Goal: Information Seeking & Learning: Learn about a topic

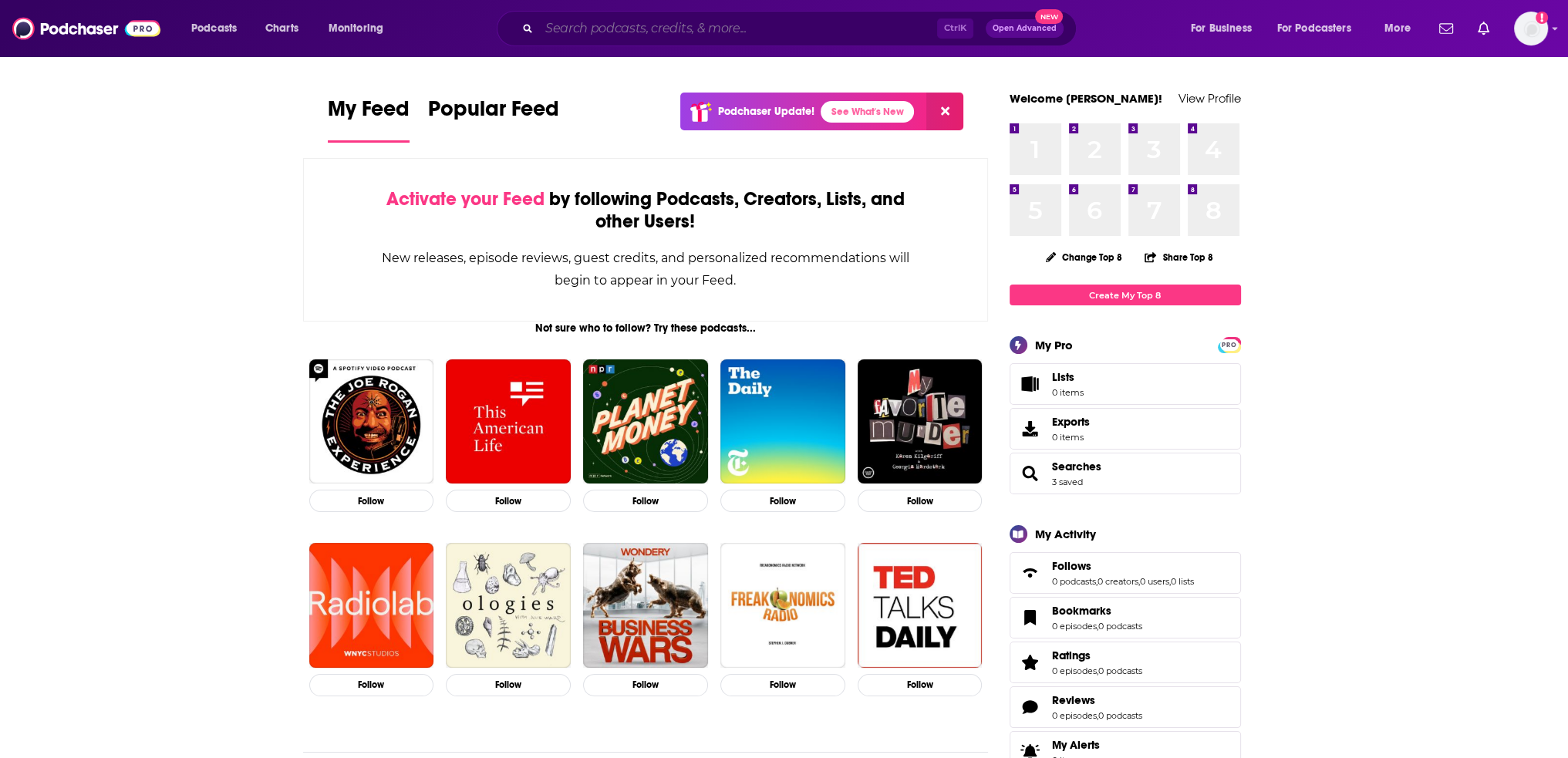
click at [668, 28] on input "Search podcasts, credits, & more..." at bounding box center [738, 29] width 398 height 25
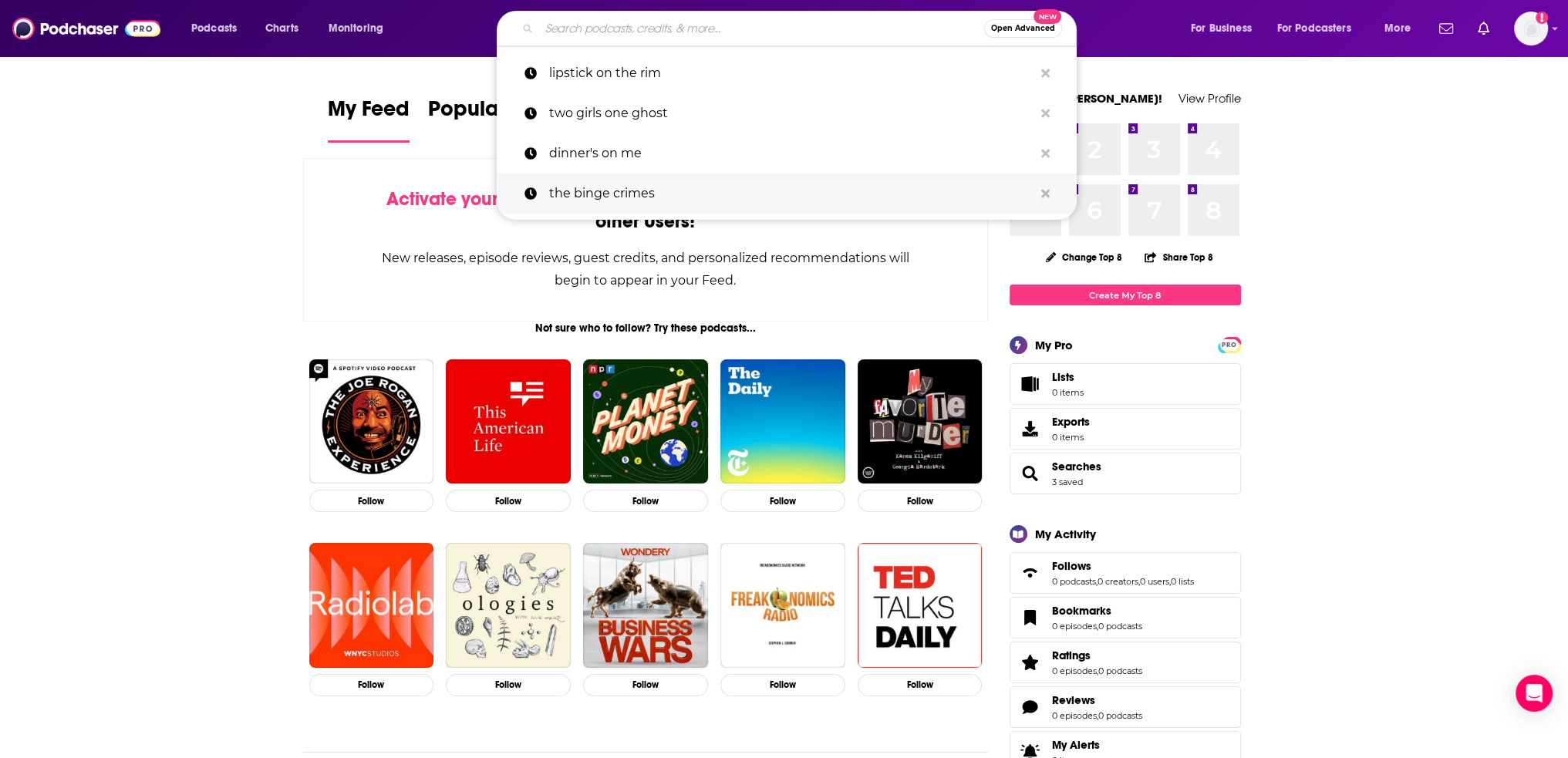
click at [638, 208] on p "the binge crimes" at bounding box center [791, 194] width 484 height 40
type input "the binge crimes"
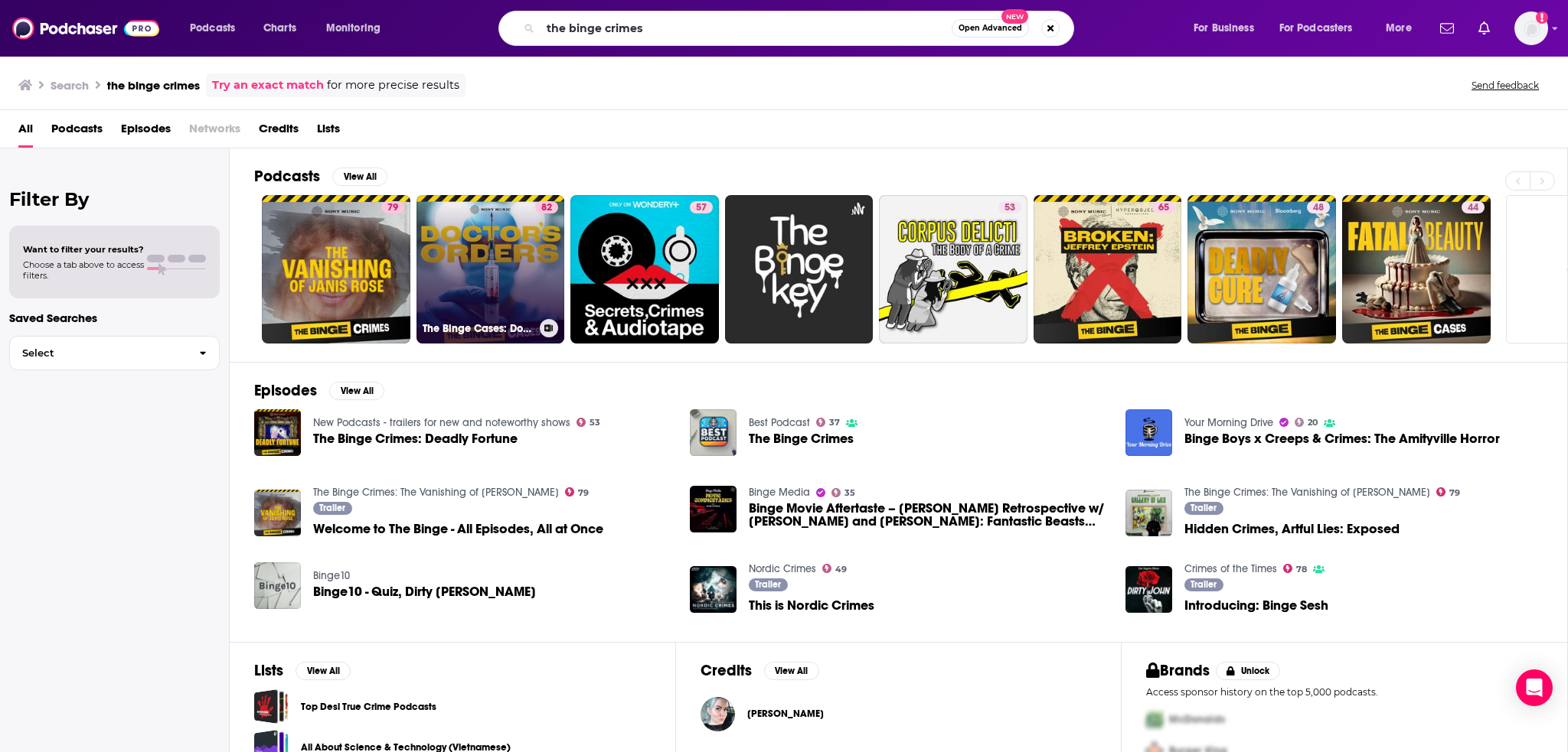
click at [459, 230] on link "82 The Binge Cases: Doctor's Orders" at bounding box center [490, 269] width 149 height 149
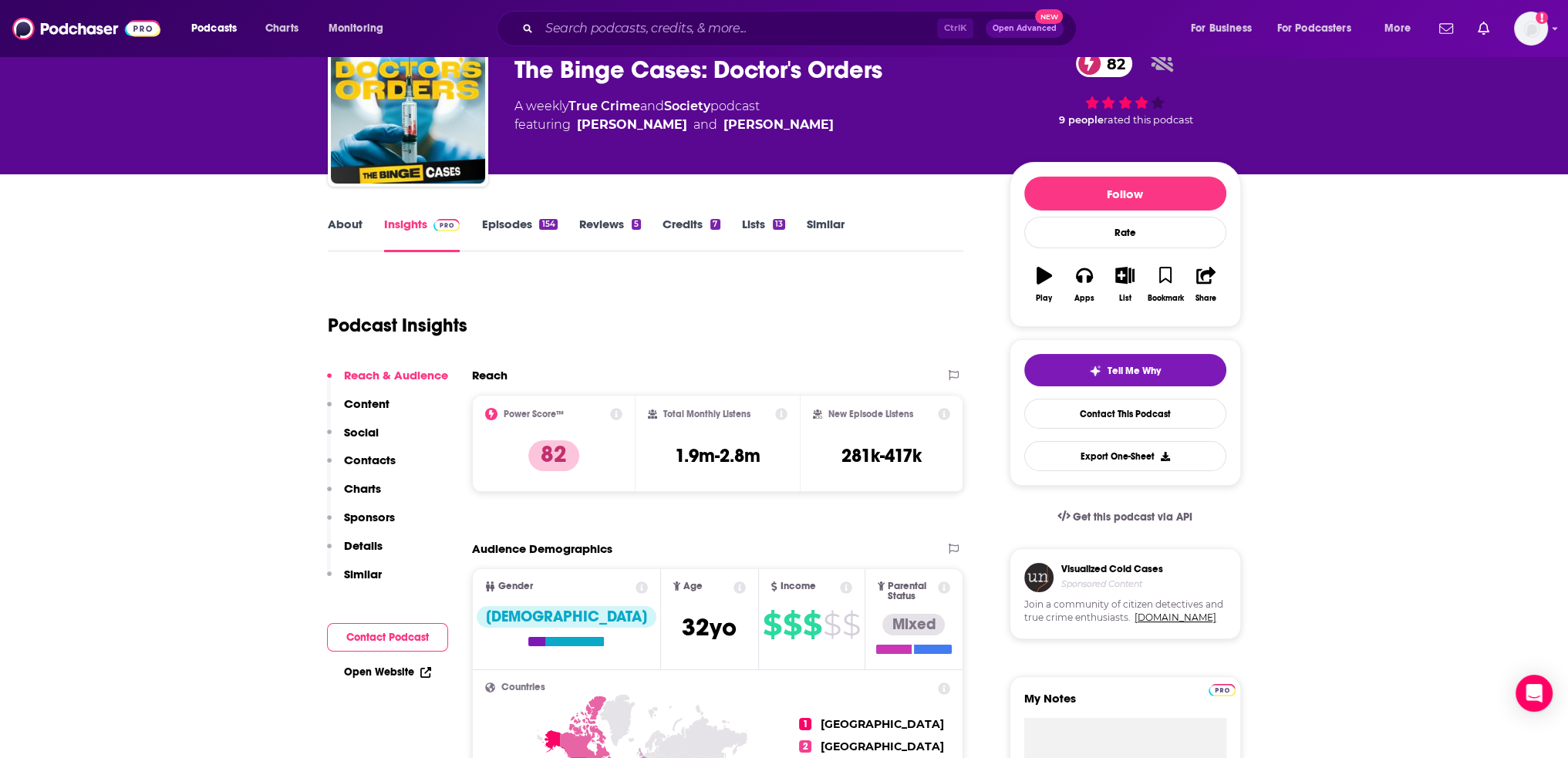
click at [359, 492] on p "Charts" at bounding box center [362, 488] width 37 height 15
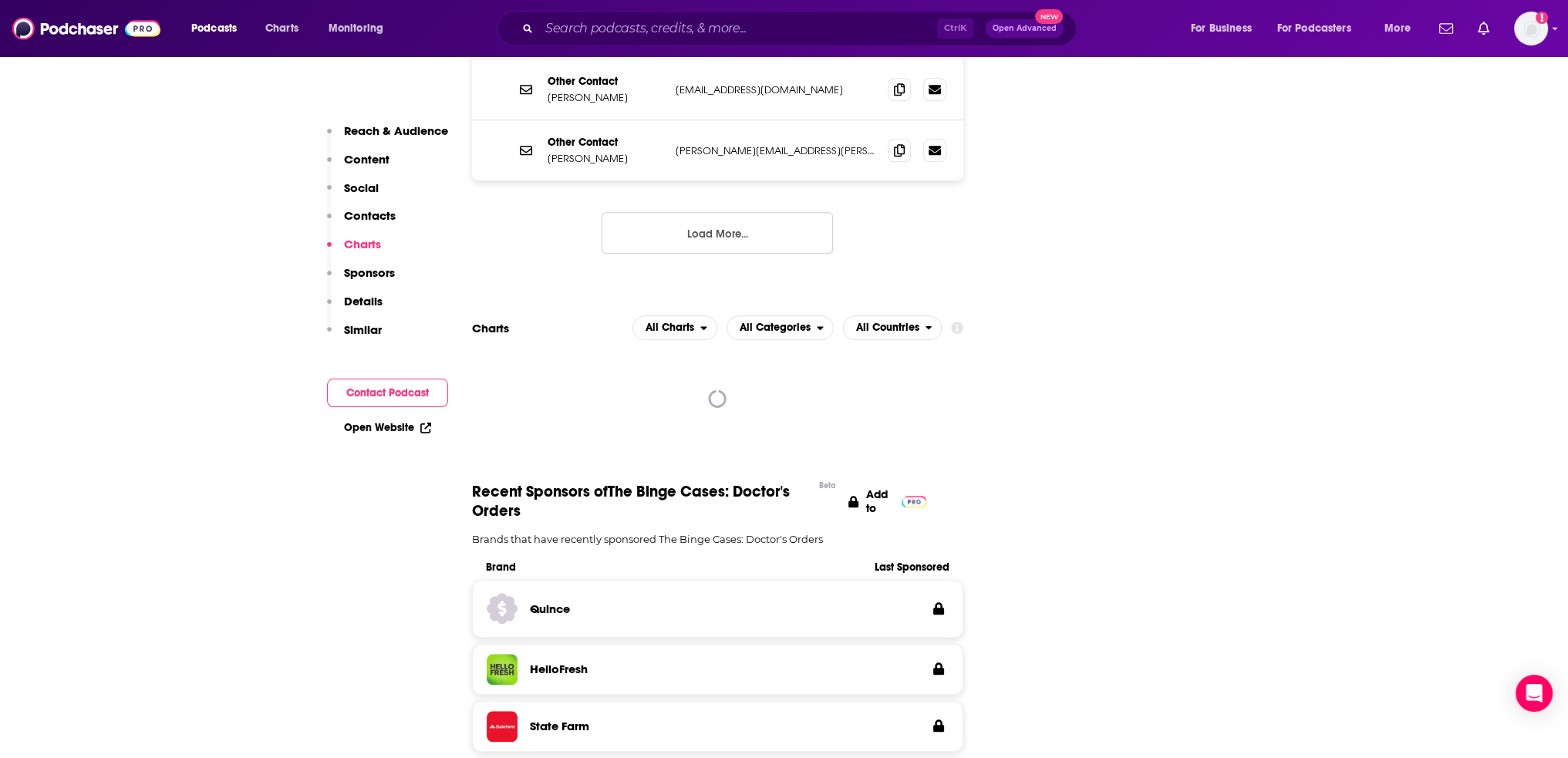
scroll to position [1860, 0]
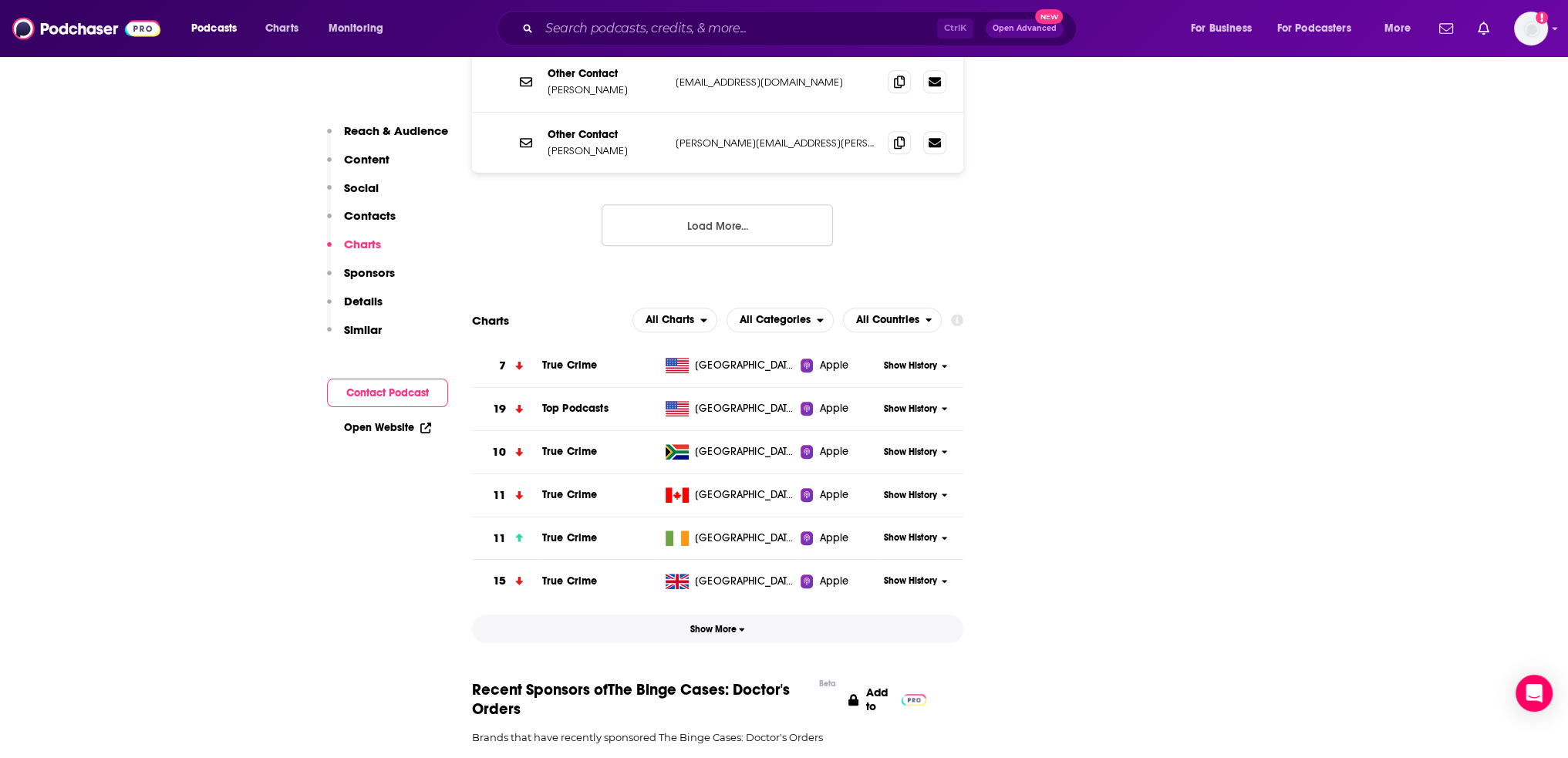
click at [630, 615] on button "Show More" at bounding box center [718, 629] width 492 height 29
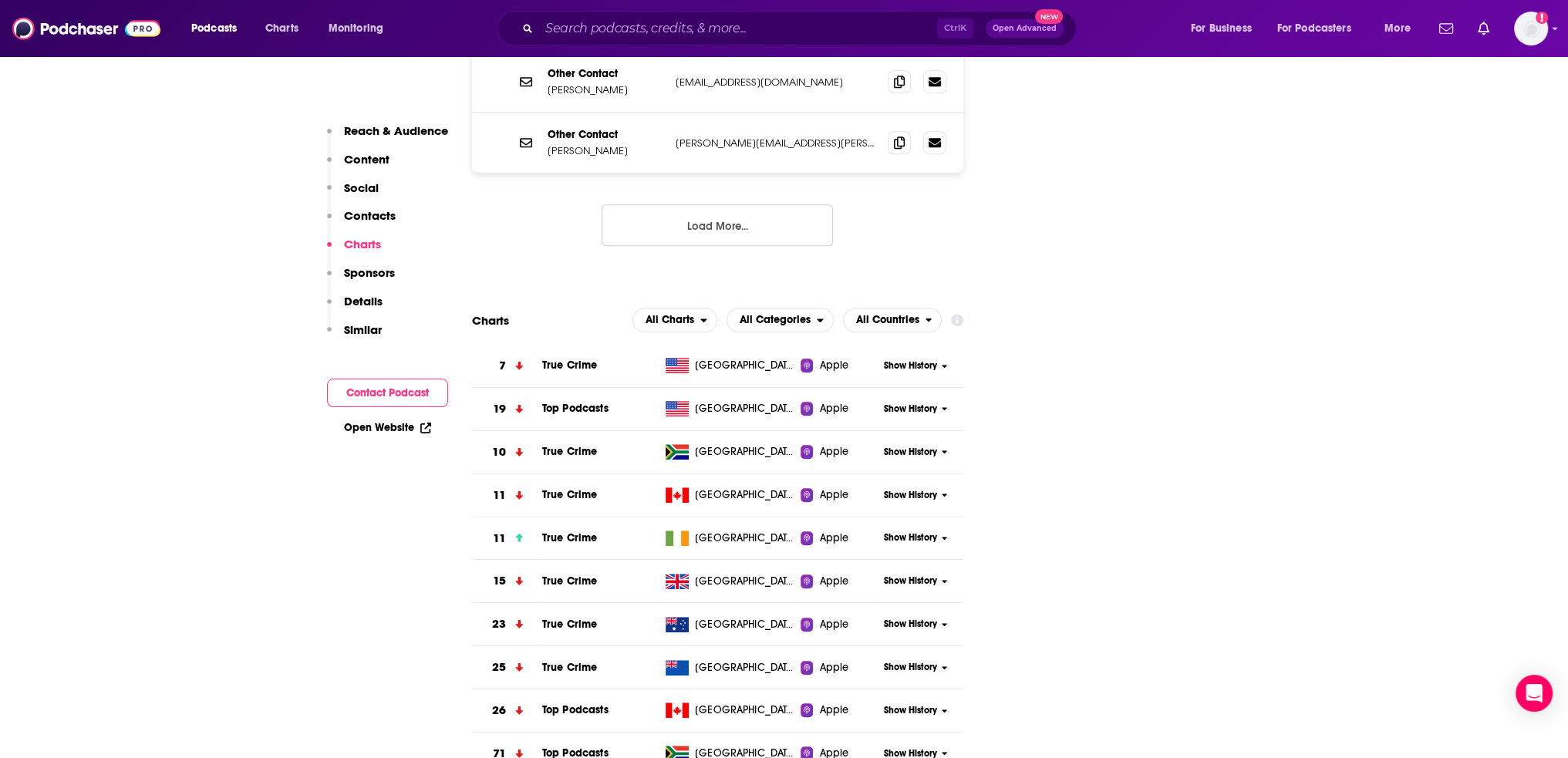
click at [949, 347] on div "Show History" at bounding box center [921, 366] width 85 height 38
click at [944, 359] on button "Show History" at bounding box center [916, 365] width 74 height 13
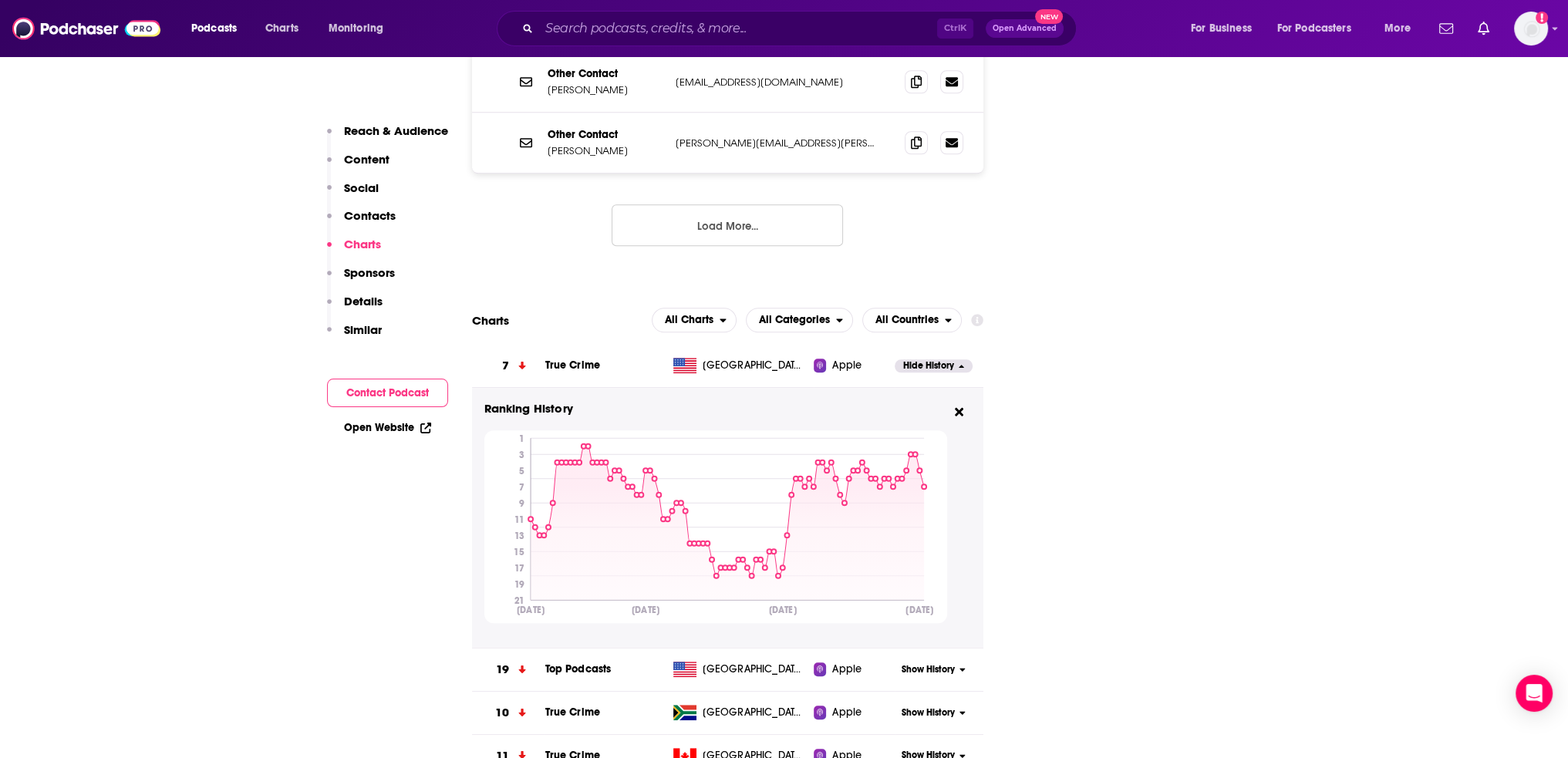
click at [962, 665] on icon at bounding box center [962, 670] width 6 height 10
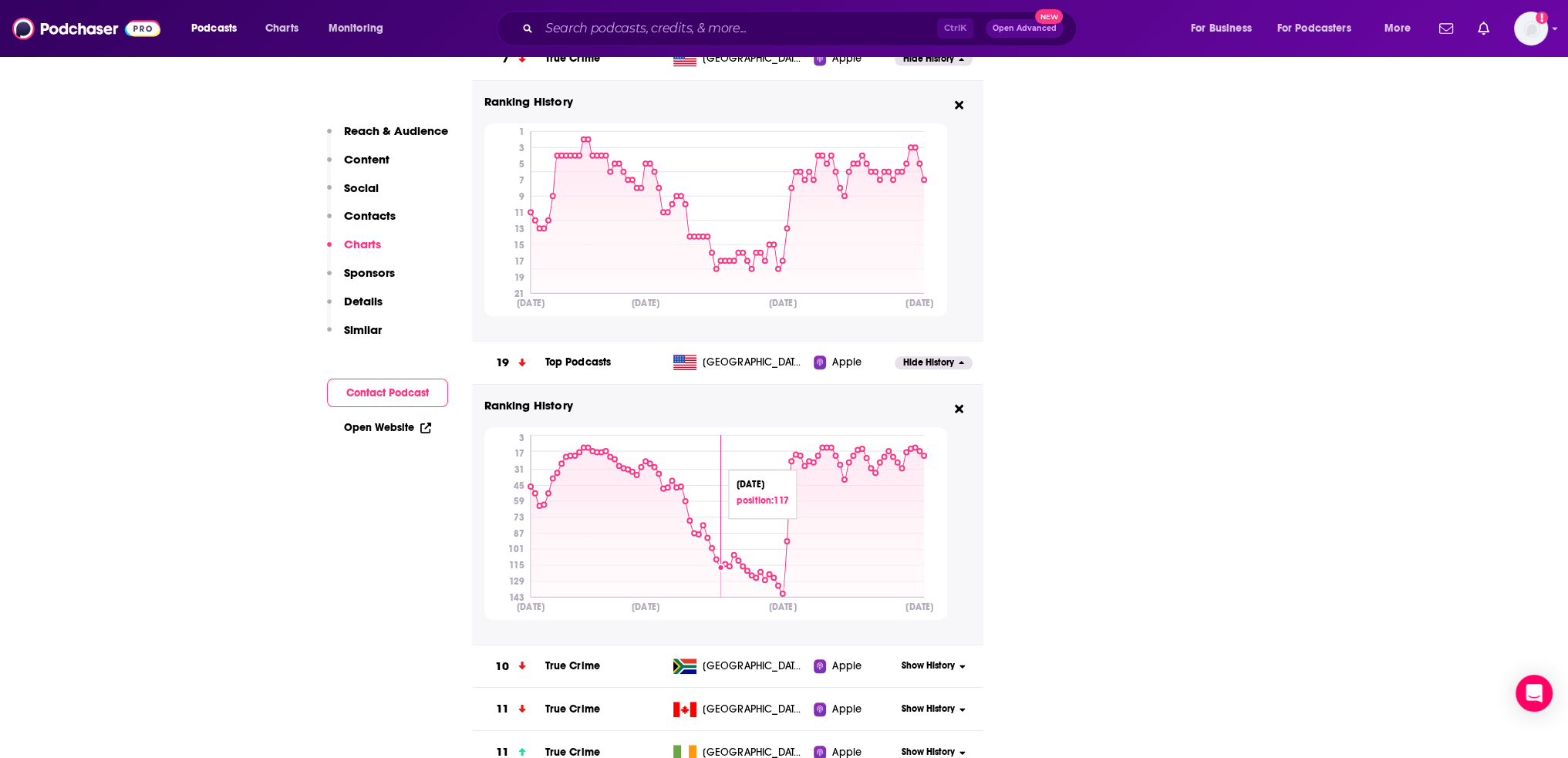
scroll to position [2322, 0]
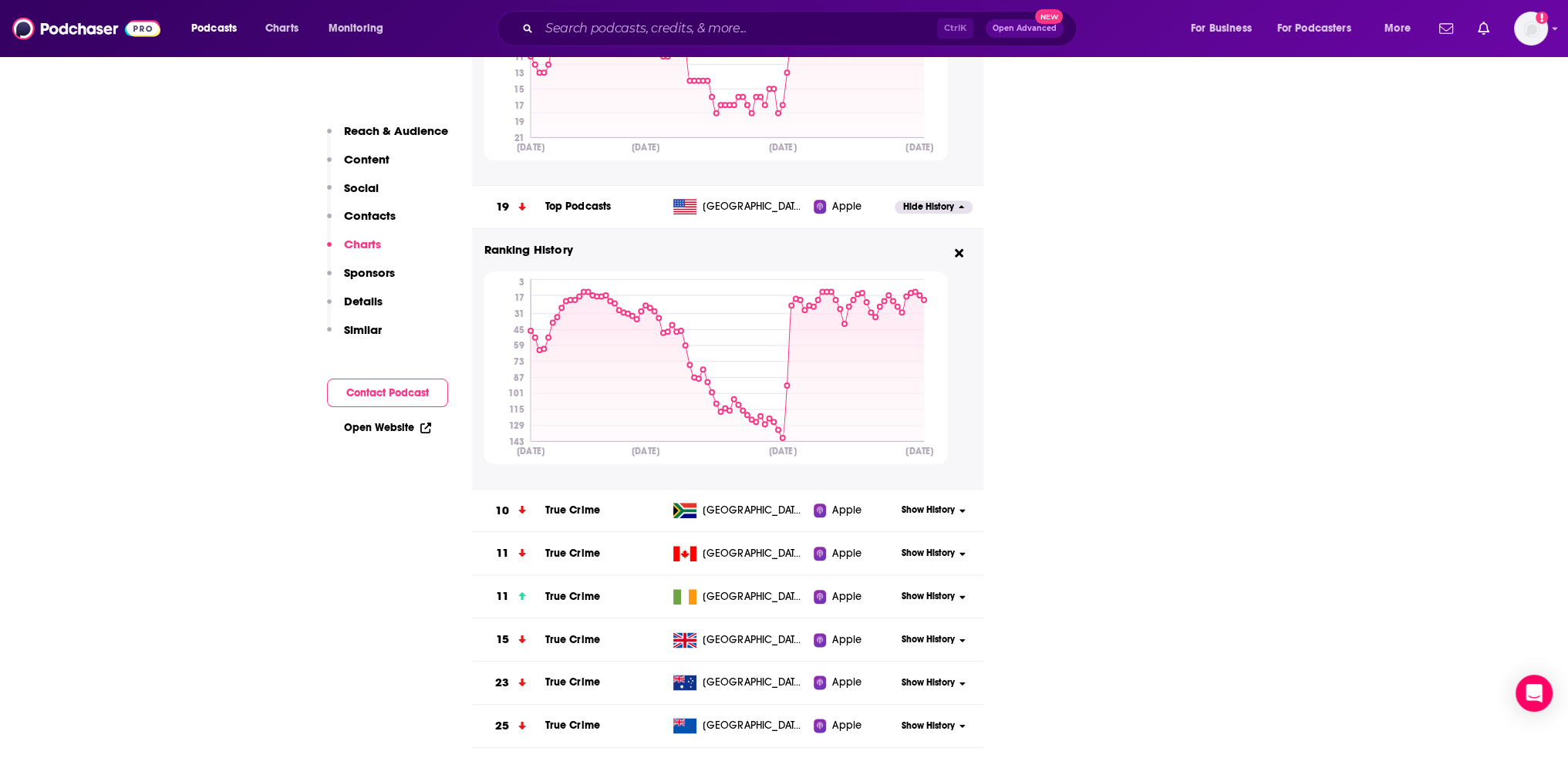
click at [959, 636] on icon at bounding box center [962, 640] width 6 height 10
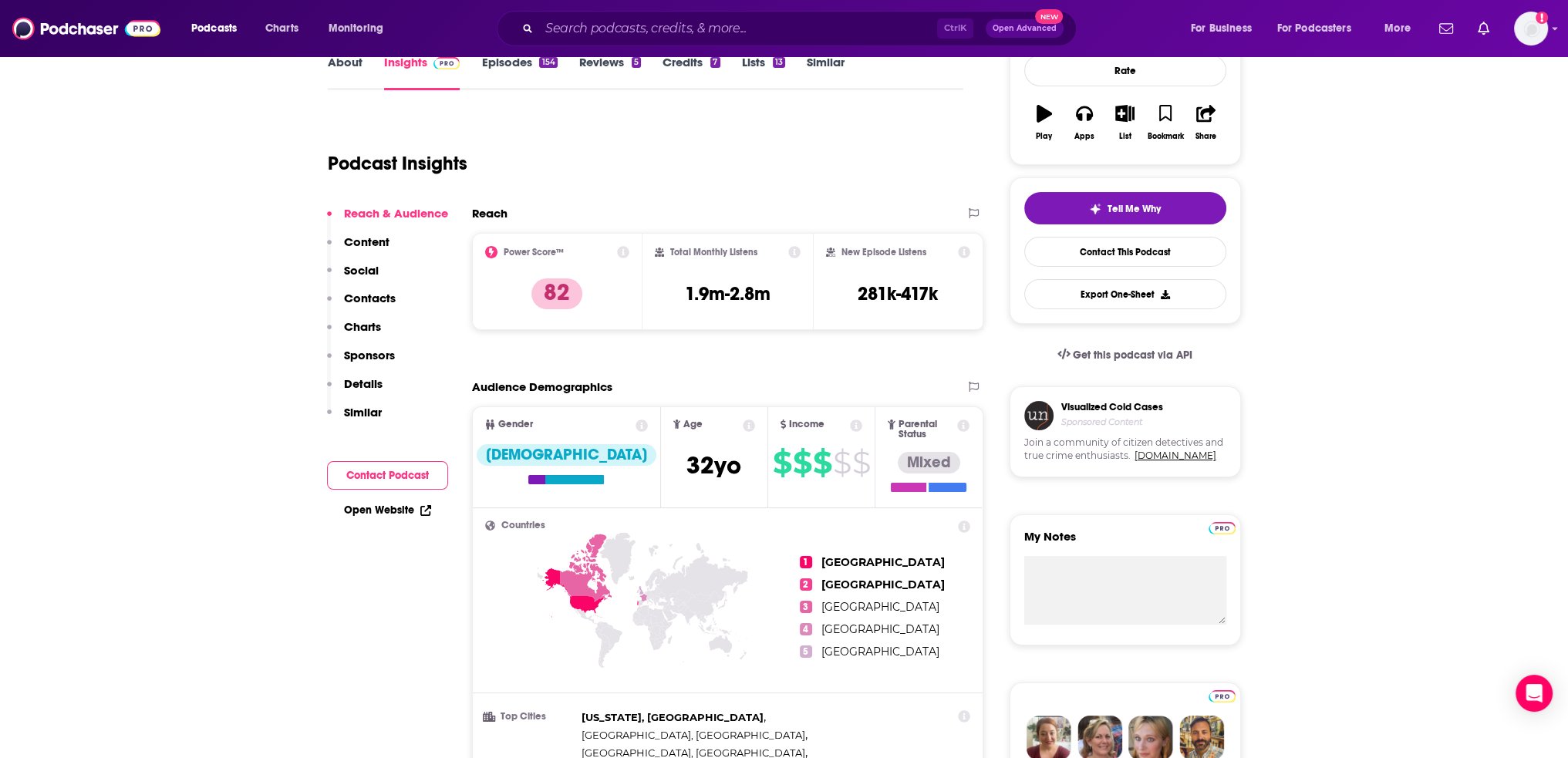
scroll to position [0, 0]
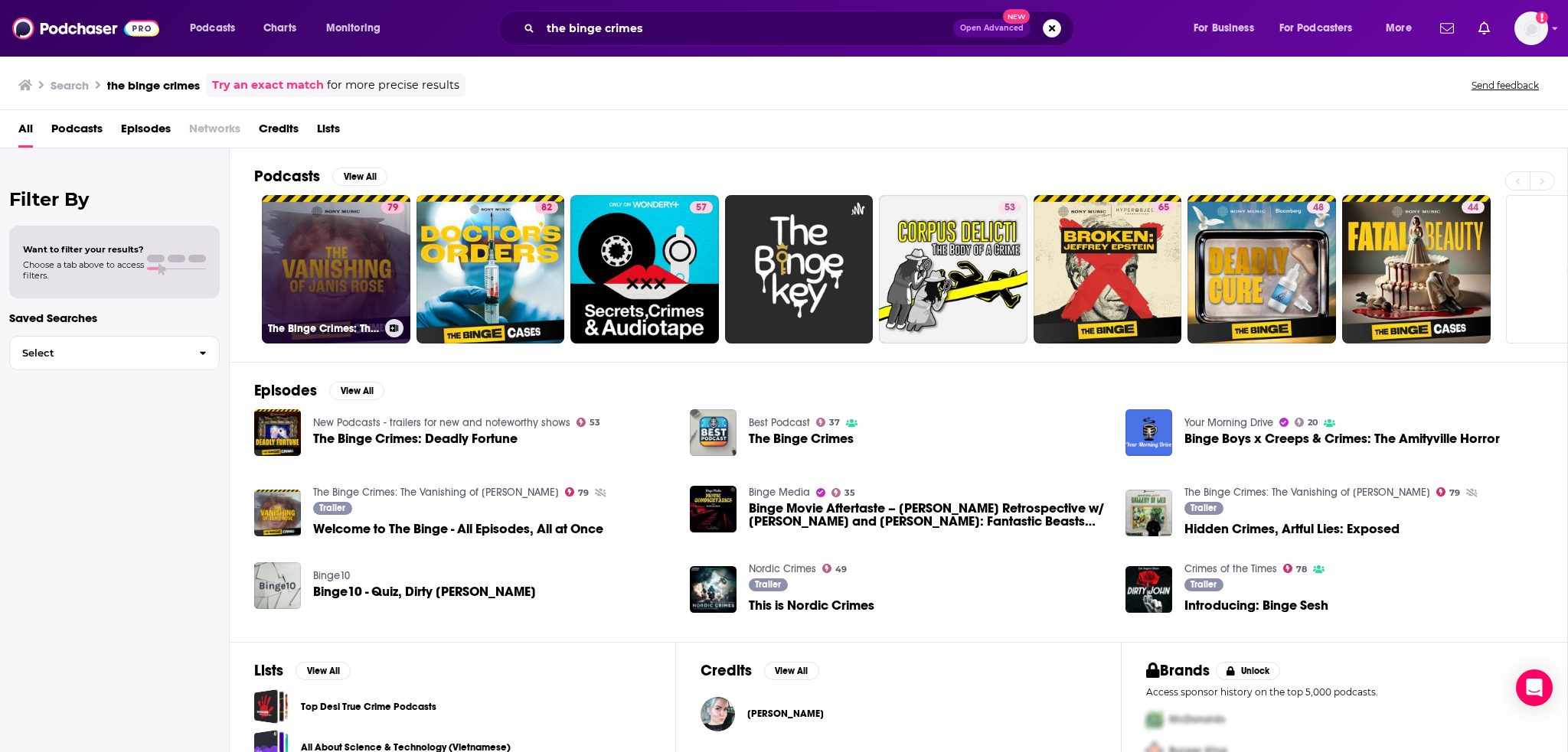
click at [309, 247] on link "79 The Binge Crimes: The Vanishing of [PERSON_NAME]" at bounding box center [336, 269] width 149 height 149
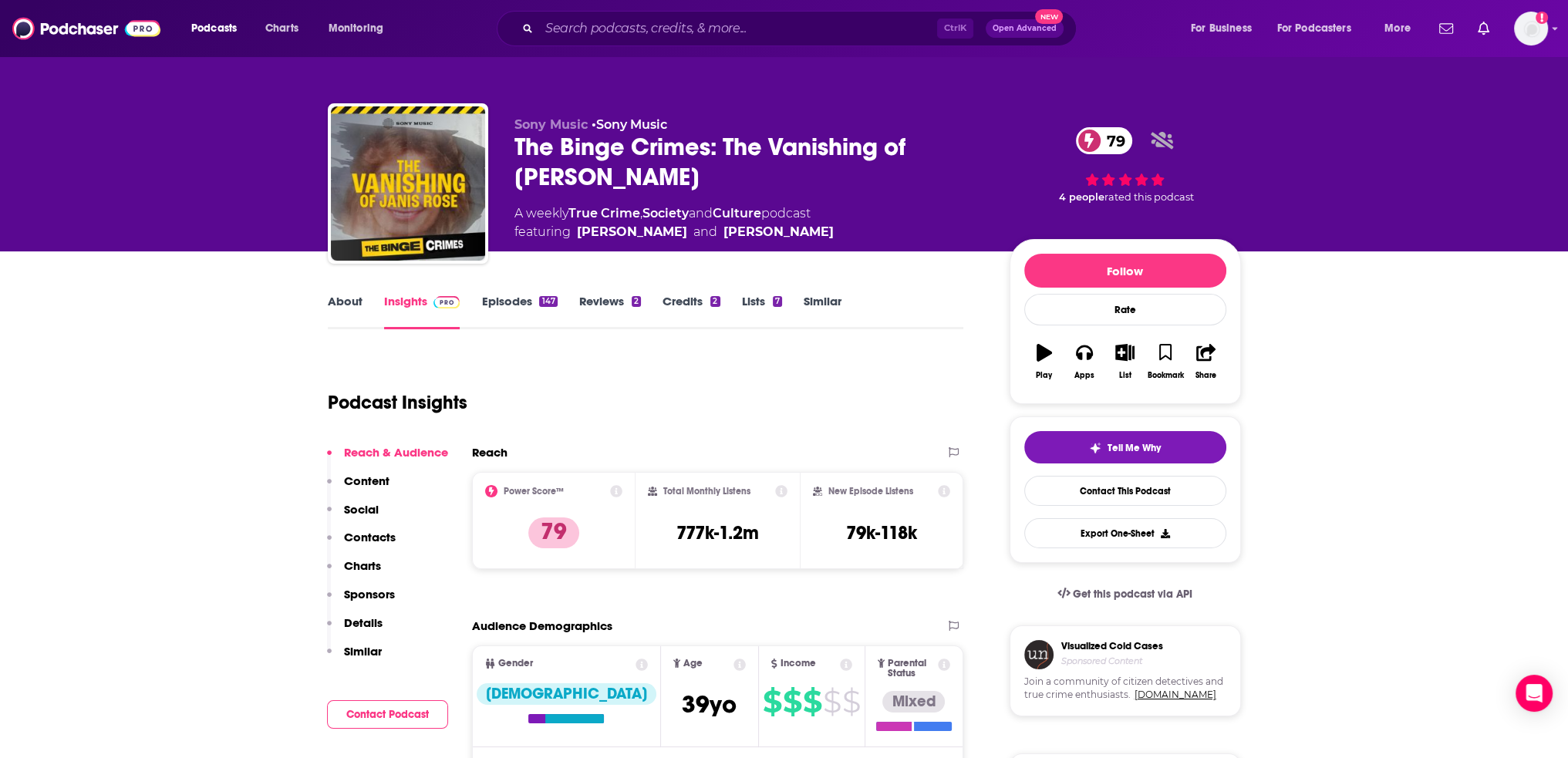
click at [359, 561] on p "Charts" at bounding box center [362, 566] width 37 height 15
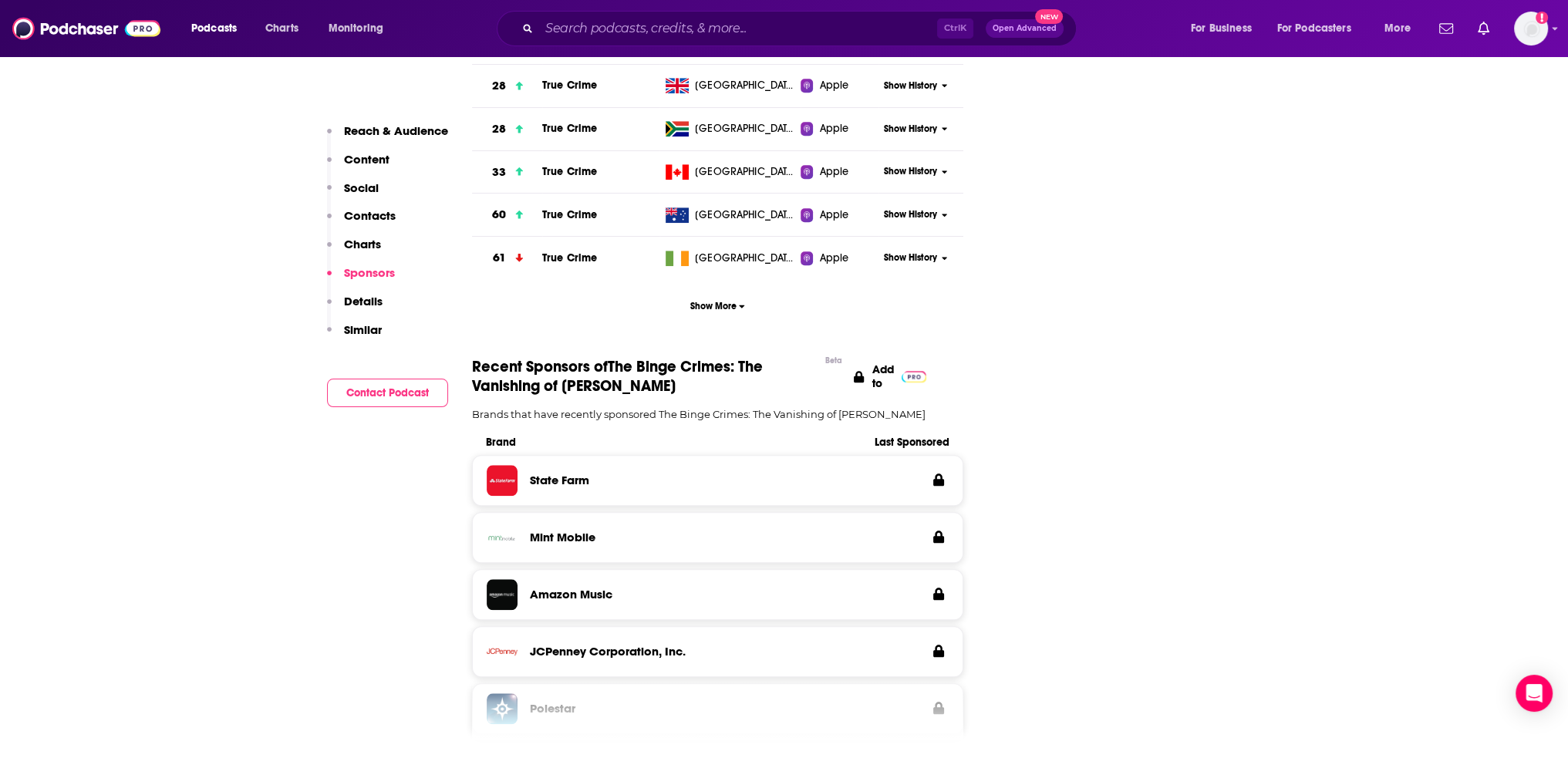
scroll to position [1478, 0]
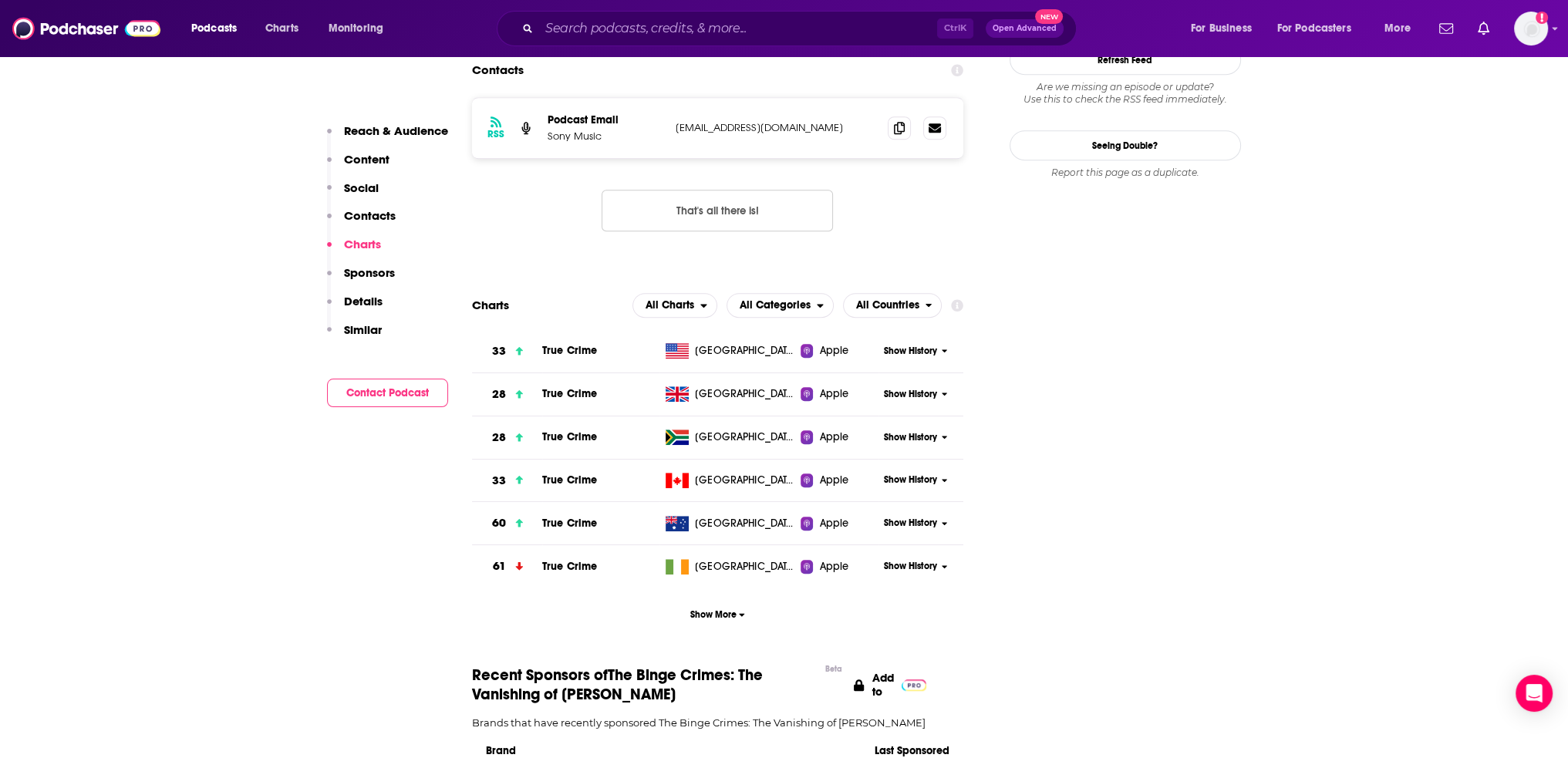
click at [942, 346] on icon at bounding box center [944, 350] width 6 height 10
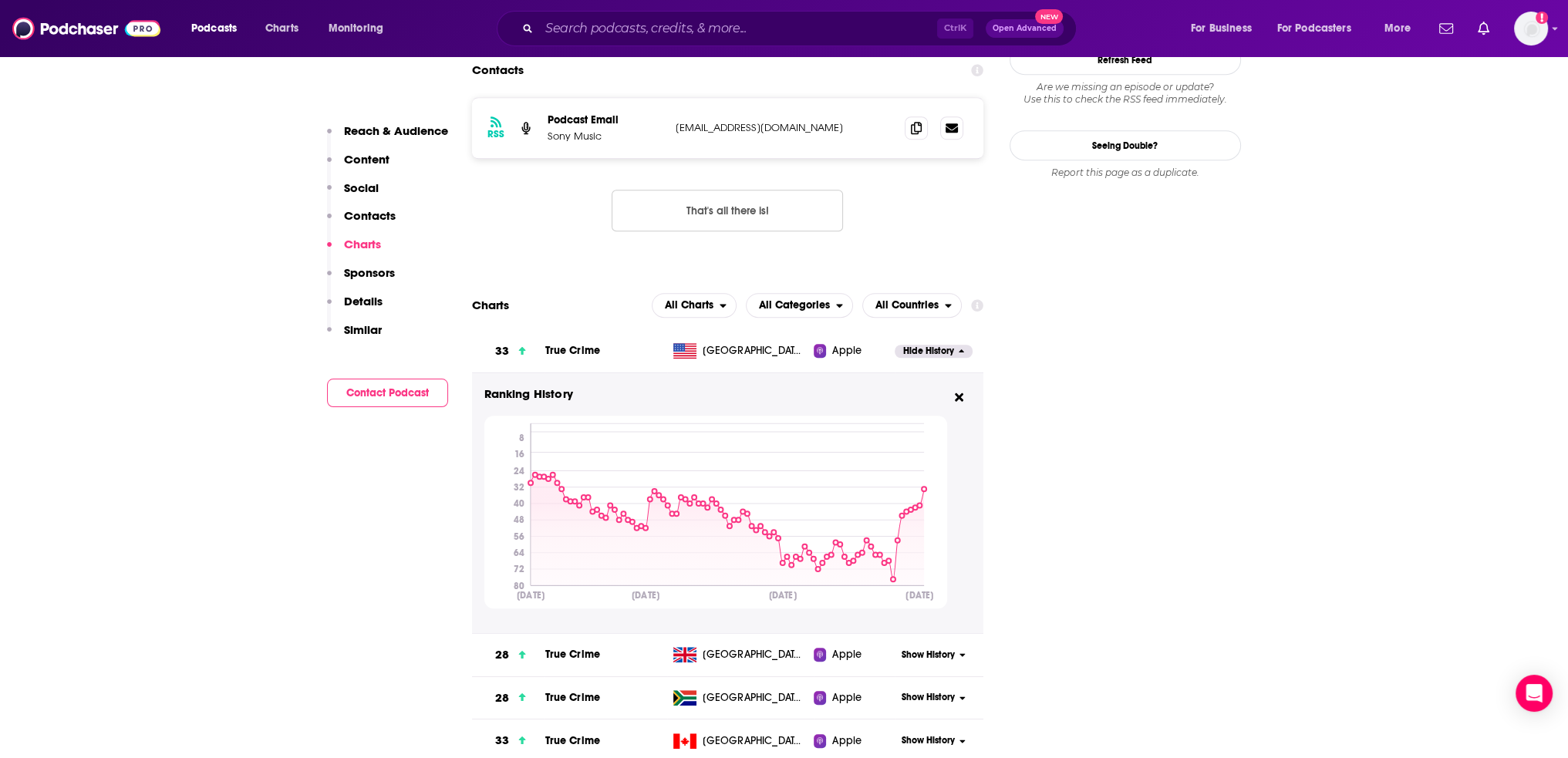
click at [701, 529] on icon "[DATE] [DATE] [DATE] [DATE] 8 16 24 32 40 48 56 64 72 80" at bounding box center [715, 512] width 463 height 193
